Goal: Find specific page/section: Find specific page/section

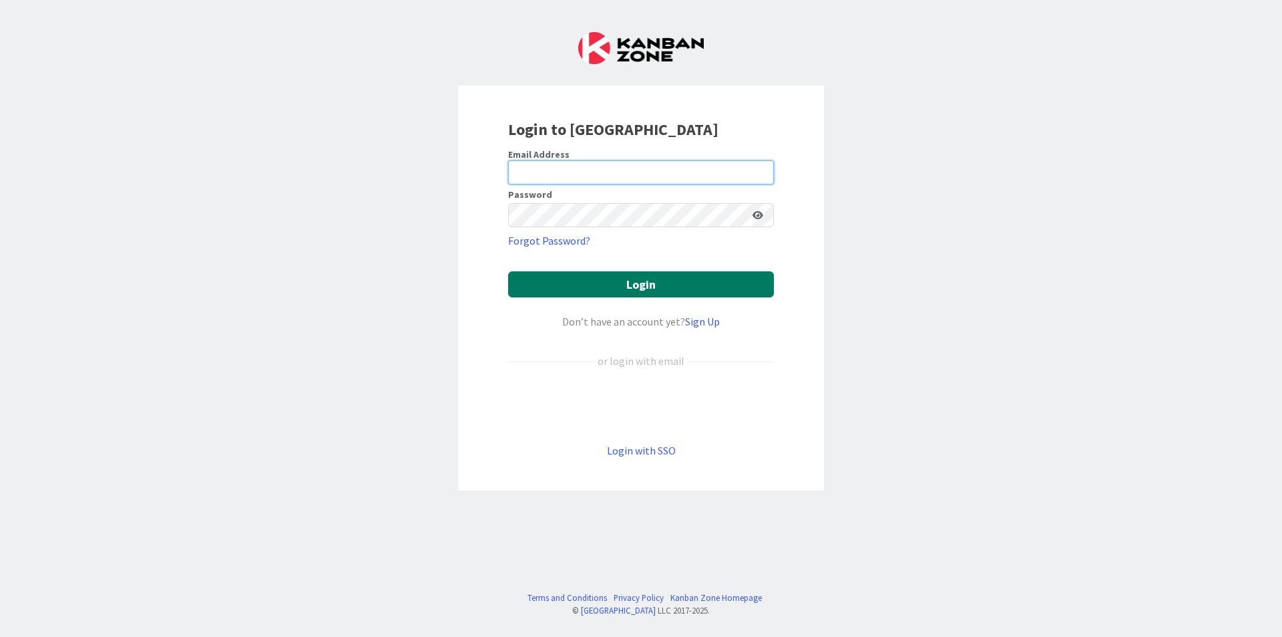
type input "[EMAIL_ADDRESS][DOMAIN_NAME]"
click at [568, 276] on button "Login" at bounding box center [641, 284] width 266 height 26
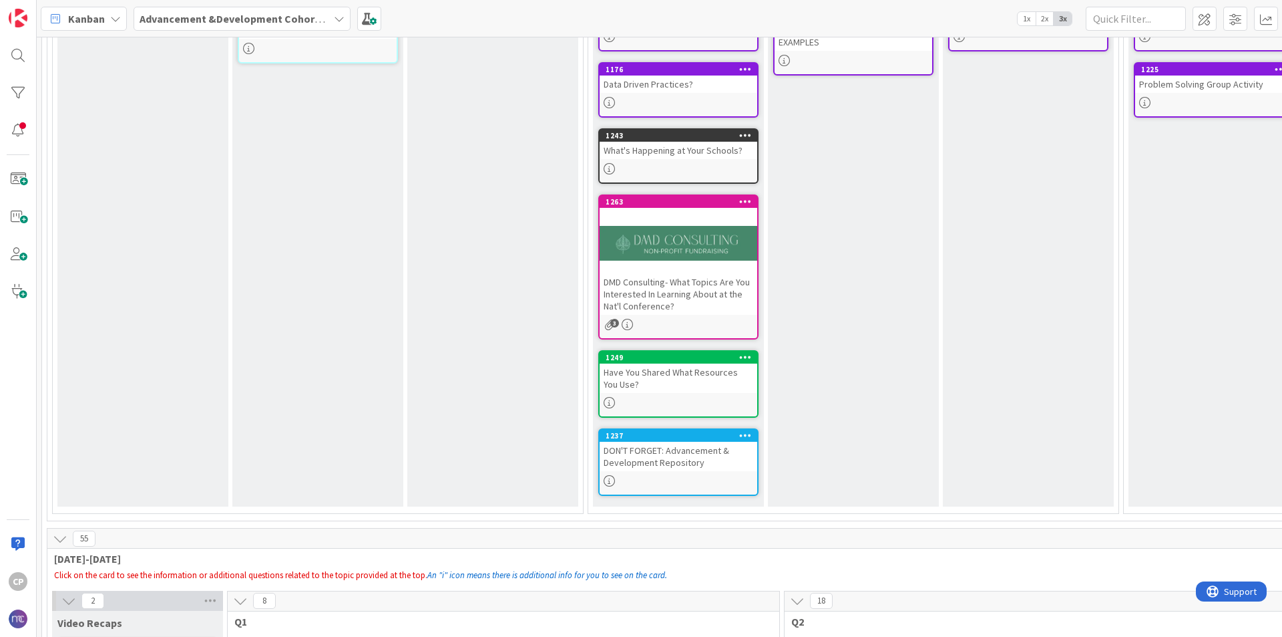
scroll to position [274, 0]
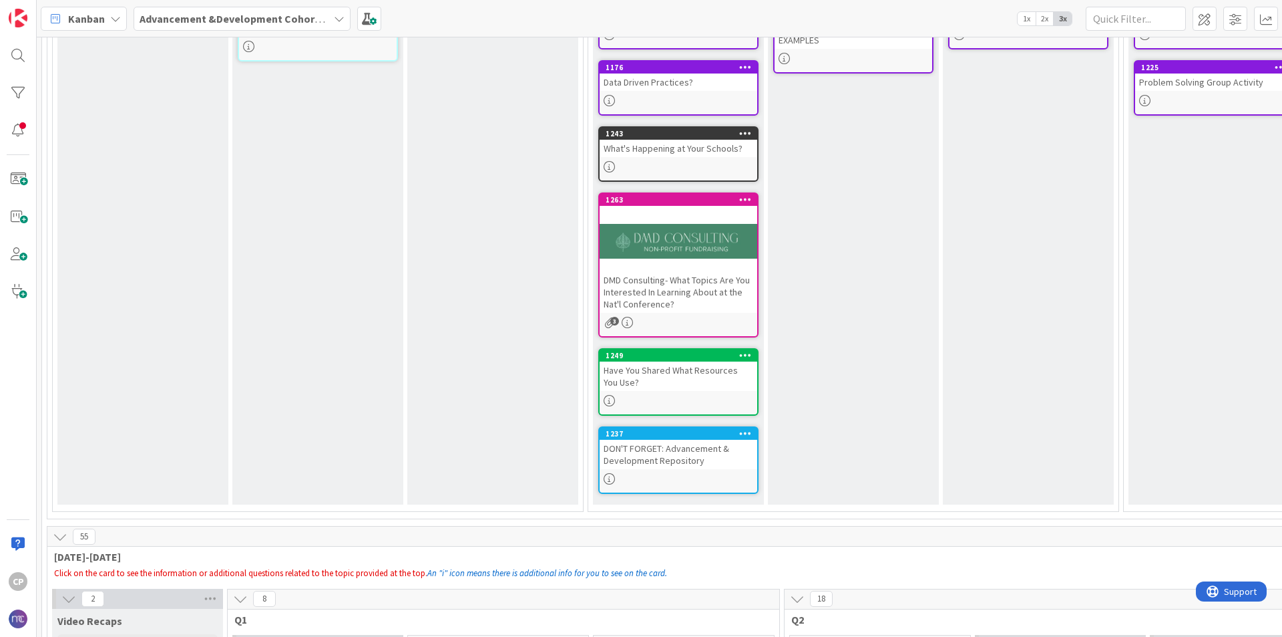
click at [665, 451] on div "DON'T FORGET: Advancement & Development Repository" at bounding box center [679, 453] width 158 height 29
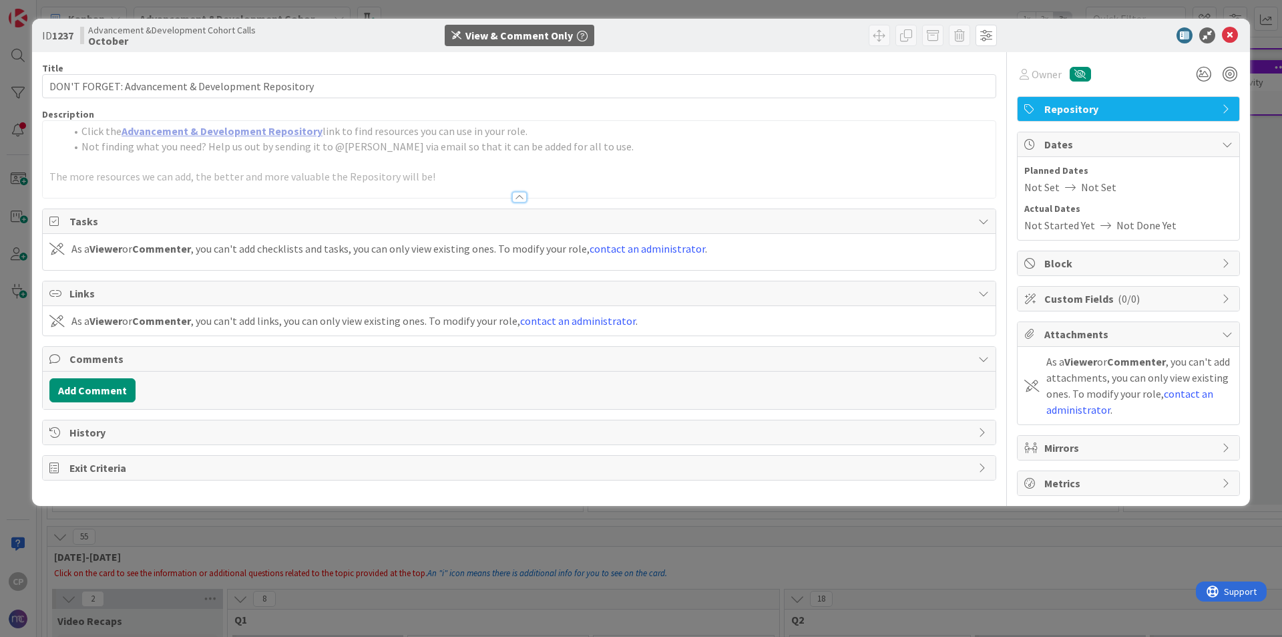
click at [293, 134] on link "Advancement & Development Repository" at bounding box center [222, 130] width 201 height 13
click at [1232, 35] on icon at bounding box center [1230, 35] width 16 height 16
click at [1237, 28] on icon at bounding box center [1230, 35] width 16 height 16
click at [1230, 35] on icon at bounding box center [1230, 35] width 16 height 16
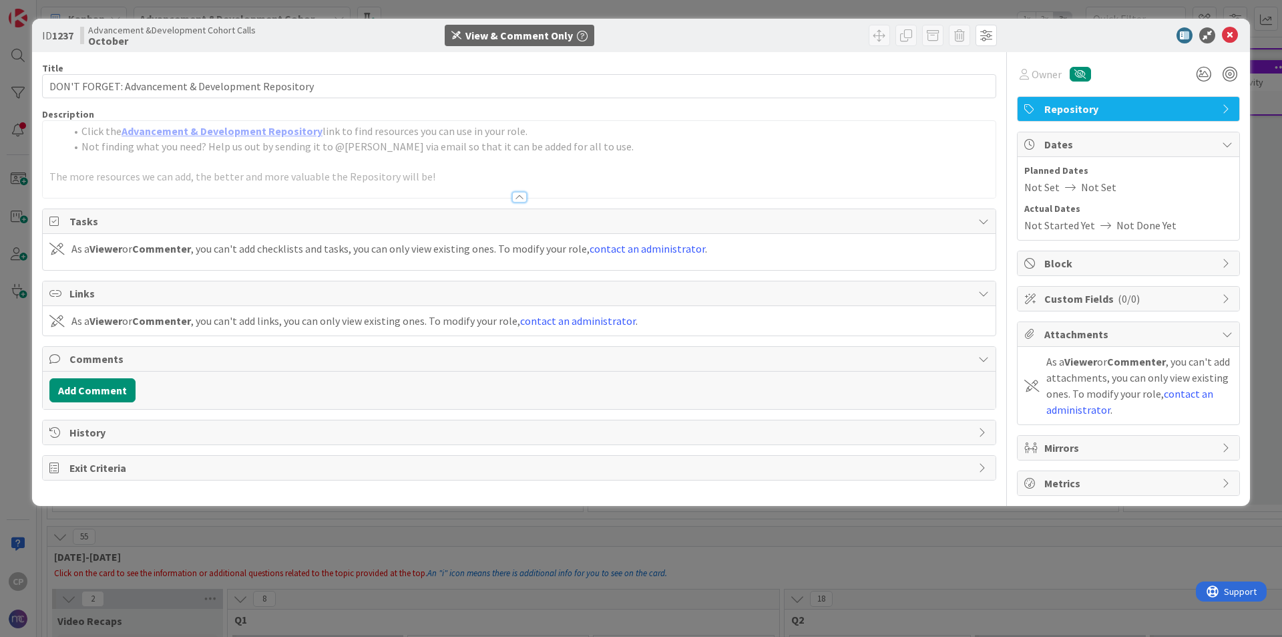
click at [846, 554] on div "ID 1237 Advancement &Development Cohort Calls October View & Comment Only Title…" at bounding box center [641, 318] width 1282 height 637
